Goal: Task Accomplishment & Management: Use online tool/utility

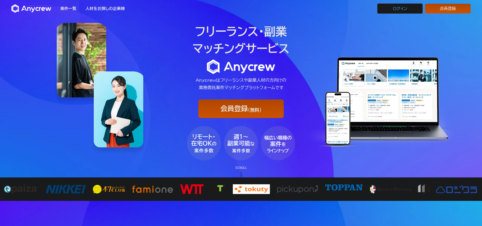
drag, startPoint x: 387, startPoint y: 11, endPoint x: 384, endPoint y: 15, distance: 5.0
click at [387, 11] on link "ログイン" at bounding box center [401, 8] width 46 height 10
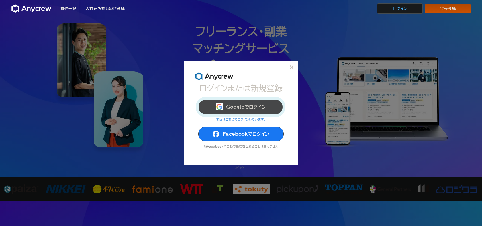
click at [243, 110] on button "Googleでログイン" at bounding box center [241, 106] width 86 height 15
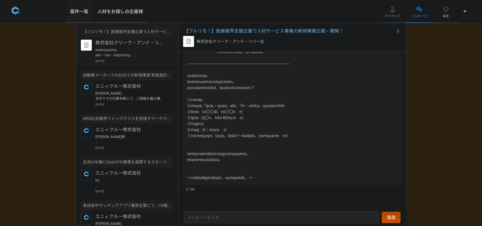
click at [79, 15] on link "案件一覧" at bounding box center [79, 11] width 27 height 23
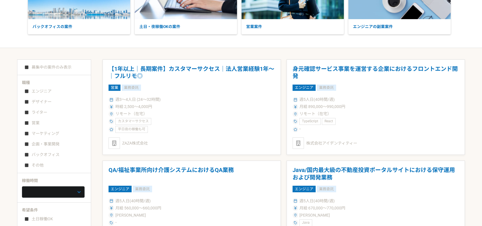
scroll to position [76, 0]
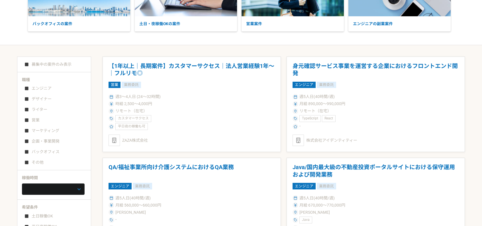
click at [24, 121] on div "エンジニア デザイナー ライター 営業 マーケティング 企画・事業開発 バックオフィス その他" at bounding box center [56, 125] width 68 height 82
click at [27, 139] on input "企画・事業開発" at bounding box center [27, 141] width 4 height 4
checkbox input "true"
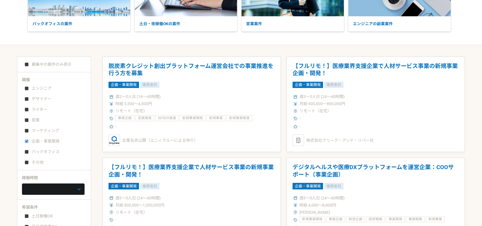
click at [25, 151] on input "バックオフィス" at bounding box center [27, 152] width 4 height 4
checkbox input "true"
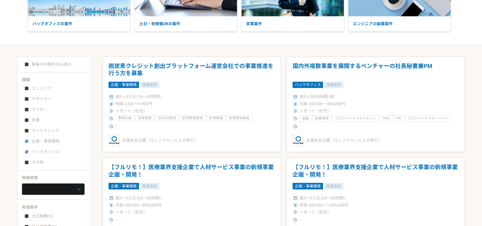
click at [70, 194] on div "職種 エンジニア デザイナー ライター 営業 マーケティング 企画・事業開発 バックオフィス その他 稼働時間 週1人日（8時間）以下 週2人日（16時間）以…" at bounding box center [54, 174] width 74 height 194
click at [70, 190] on select "週1人日（8時間）以下 週2人日（16時間）以下 週3人日（24時間）以下 週4人日（32時間）以下 週5人日（40時間）以下" at bounding box center [53, 188] width 63 height 11
select select "5"
click at [22, 183] on select "週1人日（8時間）以下 週2人日（16時間）以下 週3人日（24時間）以下 週4人日（32時間）以下 週5人日（40時間）以下" at bounding box center [53, 188] width 63 height 11
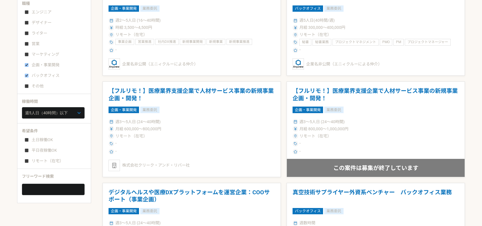
click at [28, 159] on input "リモート（在宅）" at bounding box center [27, 161] width 4 height 4
checkbox input "true"
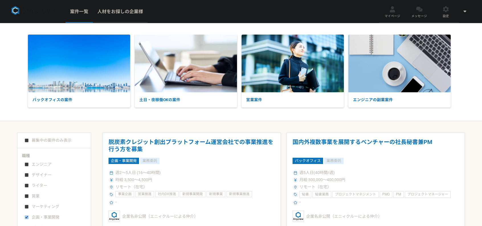
scroll to position [76, 0]
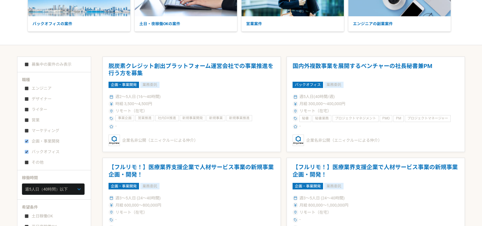
click at [28, 62] on input "募集中の案件のみ表示" at bounding box center [27, 64] width 4 height 4
checkbox input "true"
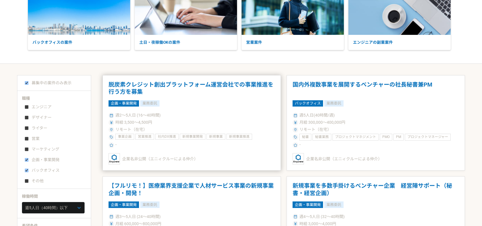
scroll to position [133, 0]
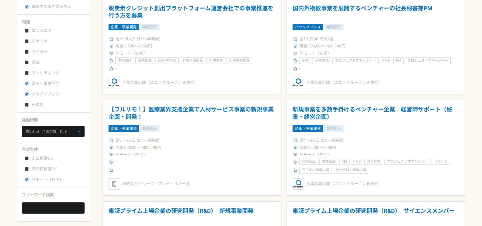
click at [25, 62] on input "営業" at bounding box center [27, 62] width 4 height 4
checkbox input "true"
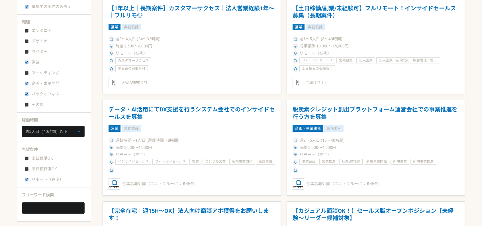
click at [27, 73] on input "マーケティング" at bounding box center [27, 73] width 4 height 4
checkbox input "true"
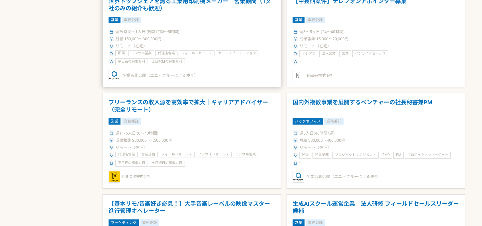
scroll to position [666, 0]
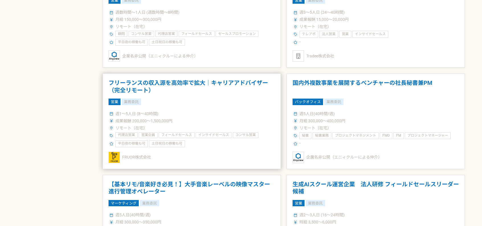
click at [173, 88] on h1 "フリーランスの収入源を高効率で拡大｜キャリアアドバイザー（完全リモート）" at bounding box center [192, 86] width 167 height 15
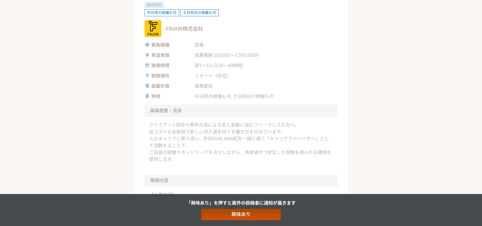
scroll to position [152, 0]
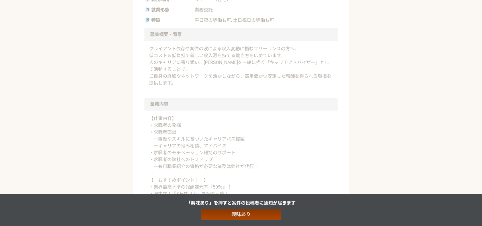
click at [226, 215] on link "興味あり" at bounding box center [241, 213] width 80 height 11
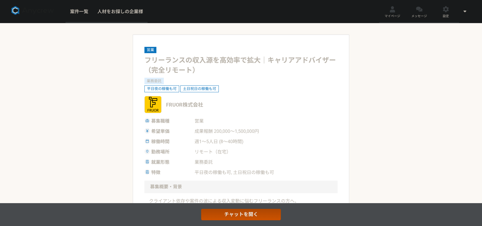
select select "5"
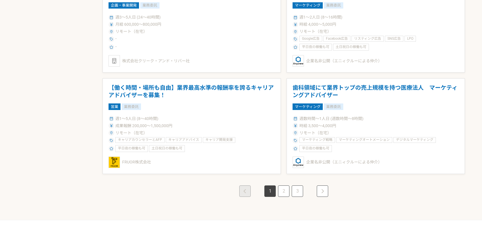
scroll to position [988, 0]
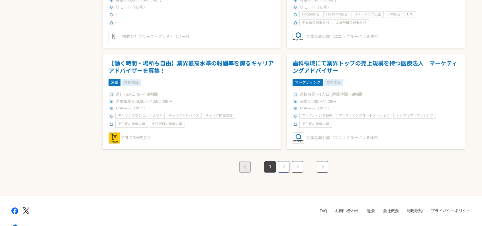
click at [281, 164] on link "2" at bounding box center [283, 166] width 11 height 11
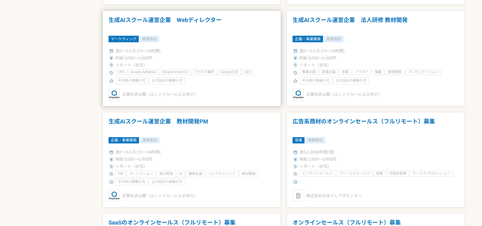
scroll to position [532, 0]
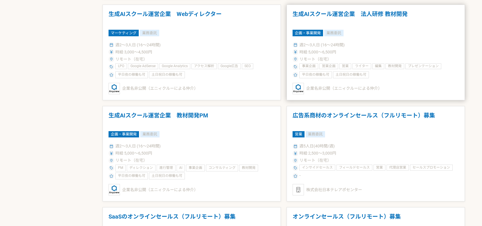
click at [372, 51] on div "時給 5,000〜6,500円" at bounding box center [376, 52] width 167 height 6
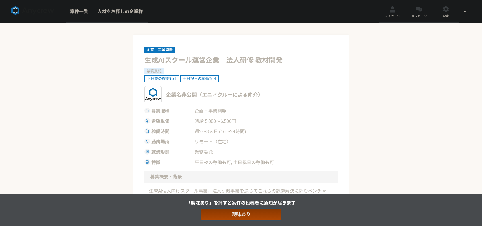
click at [221, 218] on link "興味あり" at bounding box center [241, 213] width 80 height 11
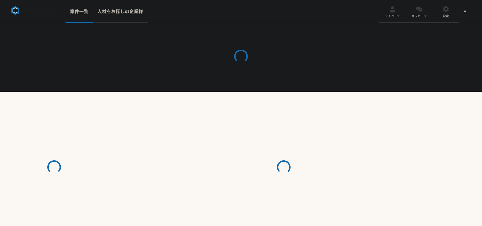
select select "5"
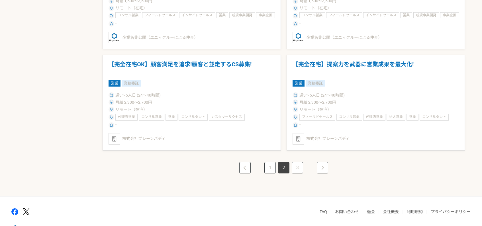
scroll to position [988, 0]
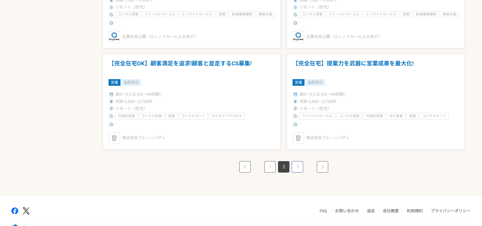
click at [301, 161] on link "3" at bounding box center [297, 166] width 11 height 11
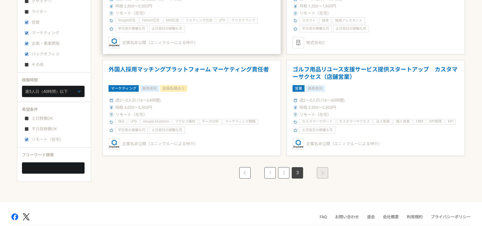
scroll to position [197, 0]
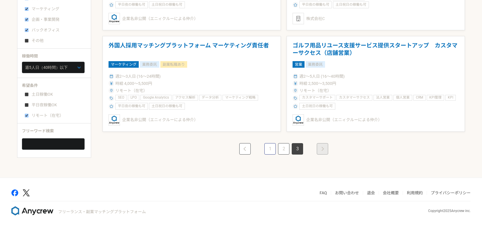
click at [269, 148] on link "1" at bounding box center [270, 148] width 11 height 11
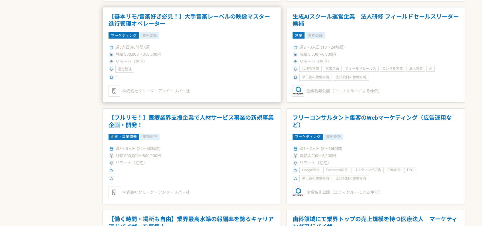
scroll to position [836, 0]
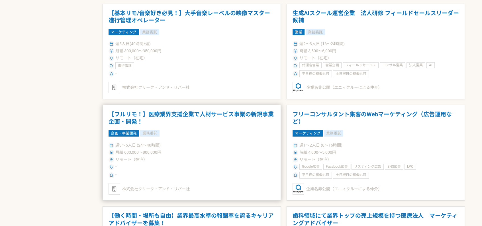
click at [186, 158] on div "リモート（在宅）" at bounding box center [192, 159] width 167 height 6
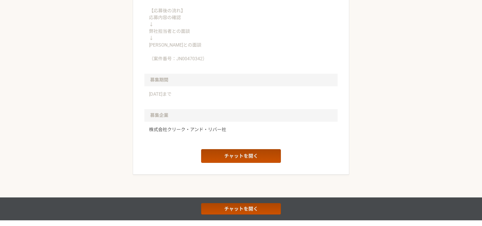
scroll to position [648, 0]
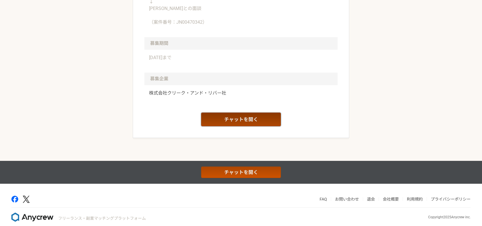
click at [241, 112] on link "チャットを開く" at bounding box center [241, 119] width 80 height 14
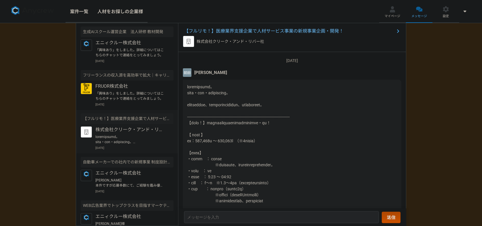
scroll to position [149, 0]
